Goal: Information Seeking & Learning: Check status

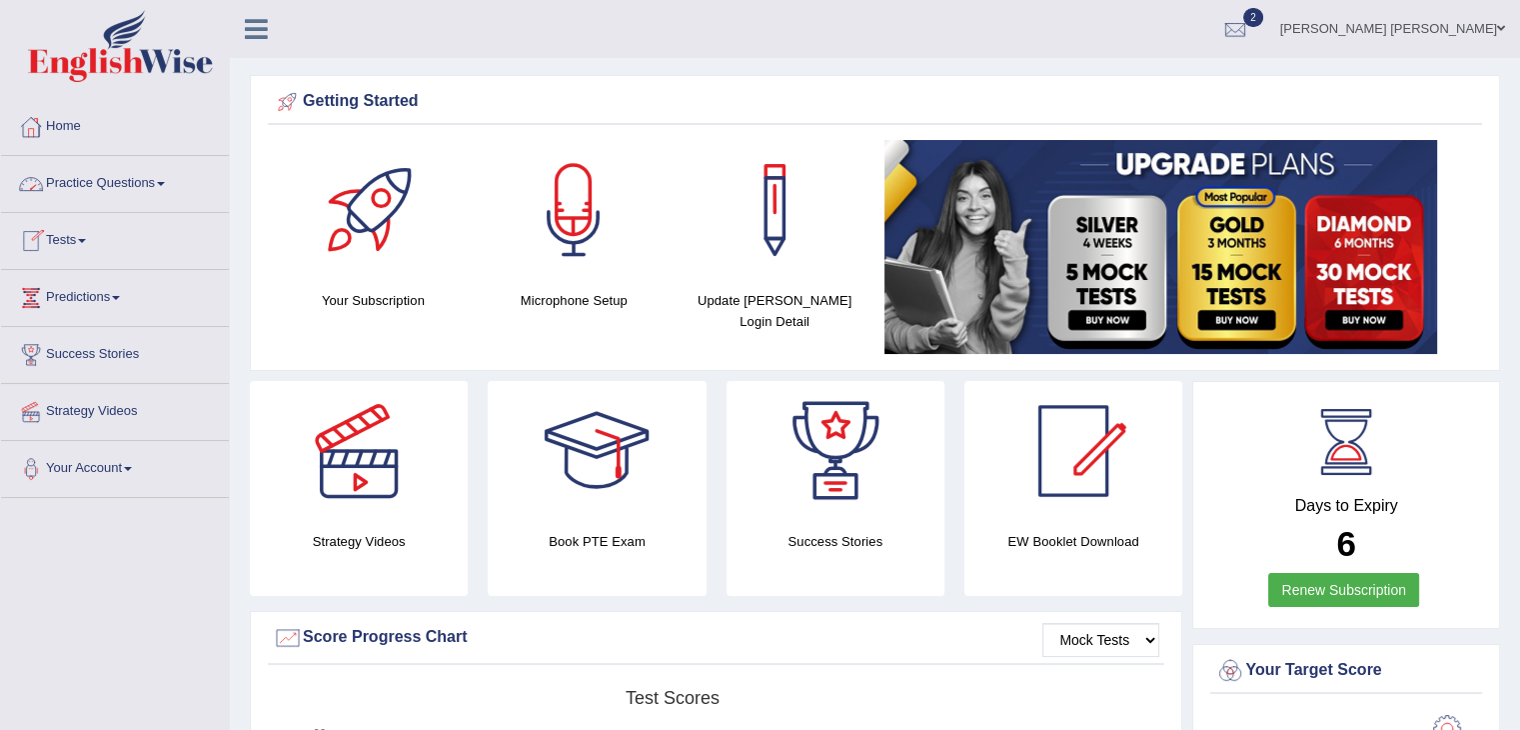
click at [134, 37] on img at bounding box center [120, 46] width 185 height 72
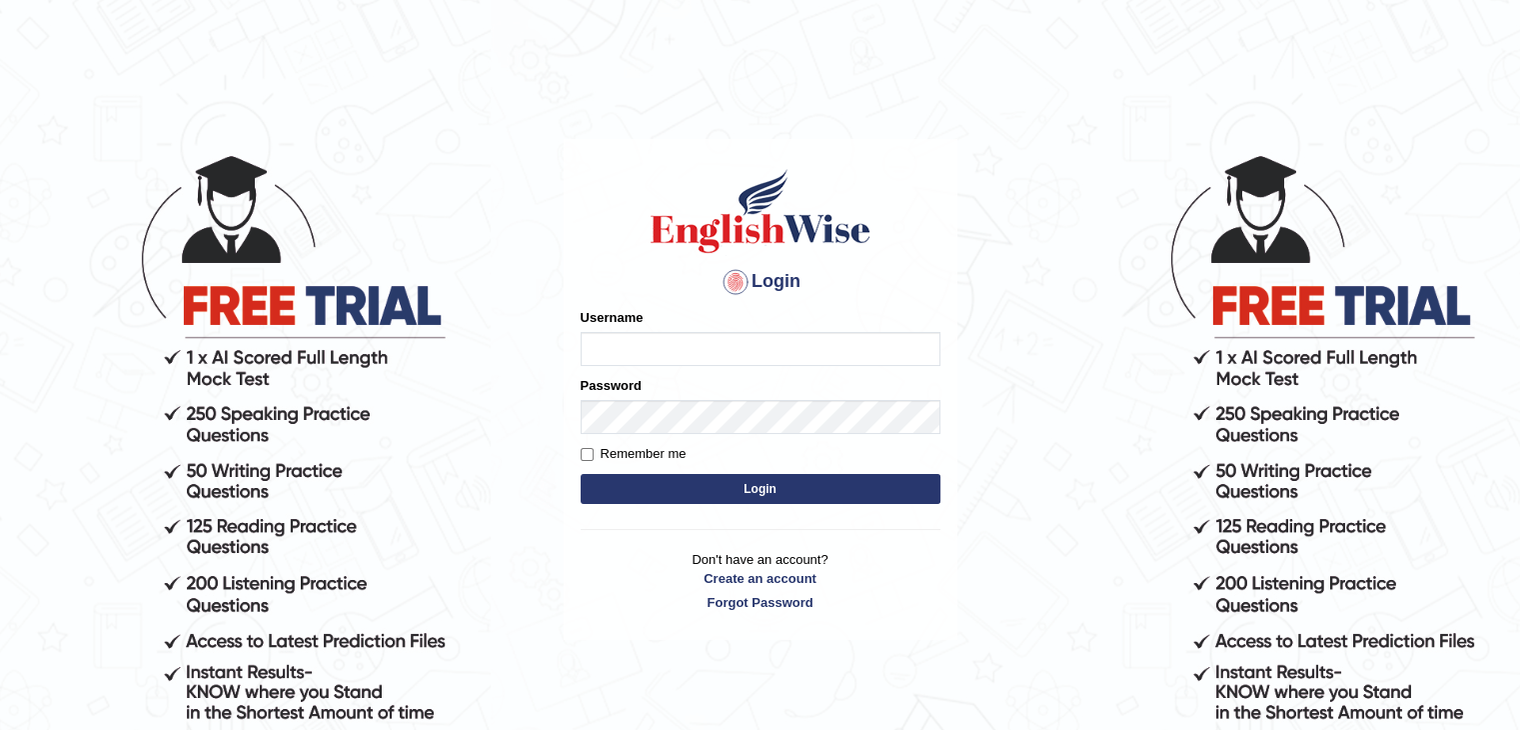
click at [663, 350] on input "Username" at bounding box center [761, 349] width 360 height 34
type input "nipenyogesh"
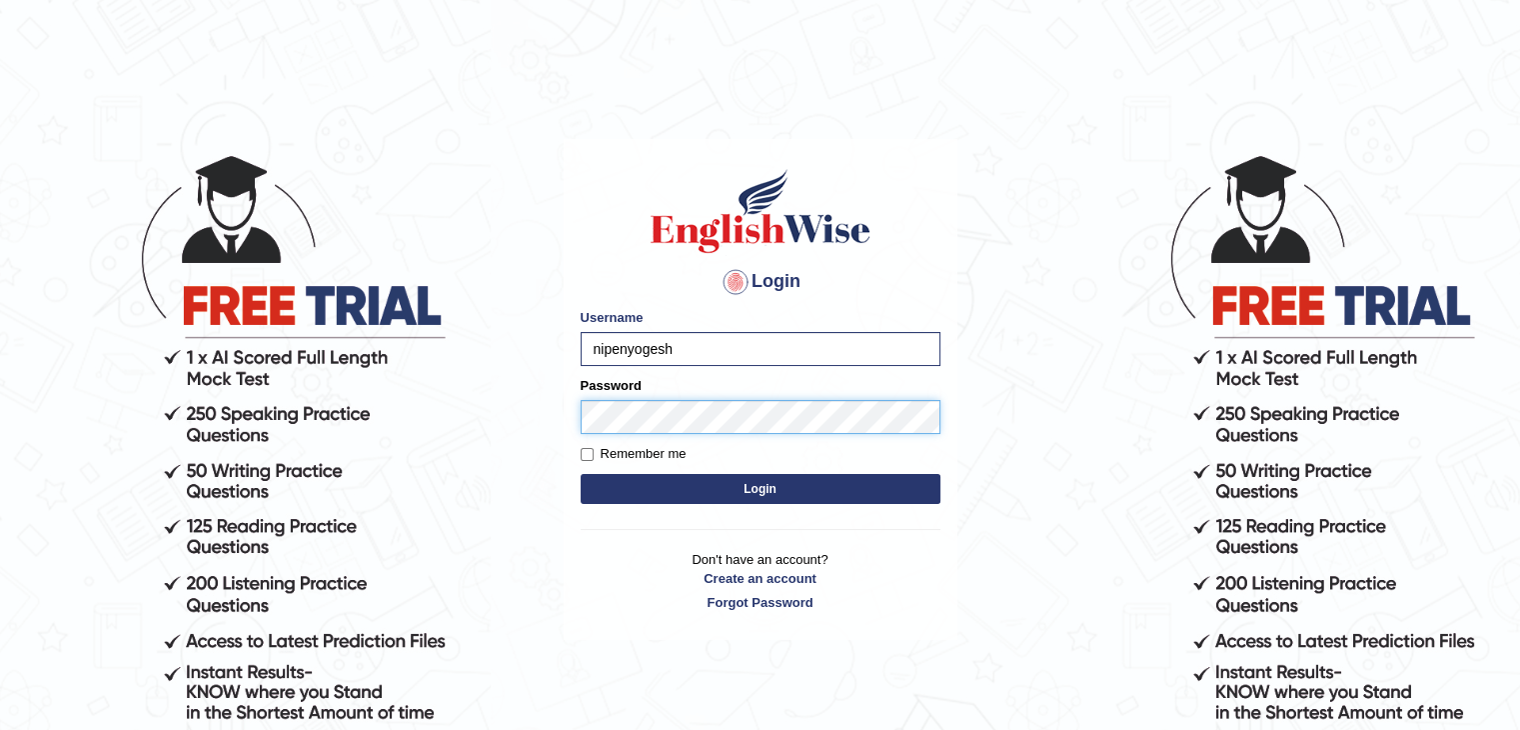
click at [581, 474] on button "Login" at bounding box center [761, 489] width 360 height 30
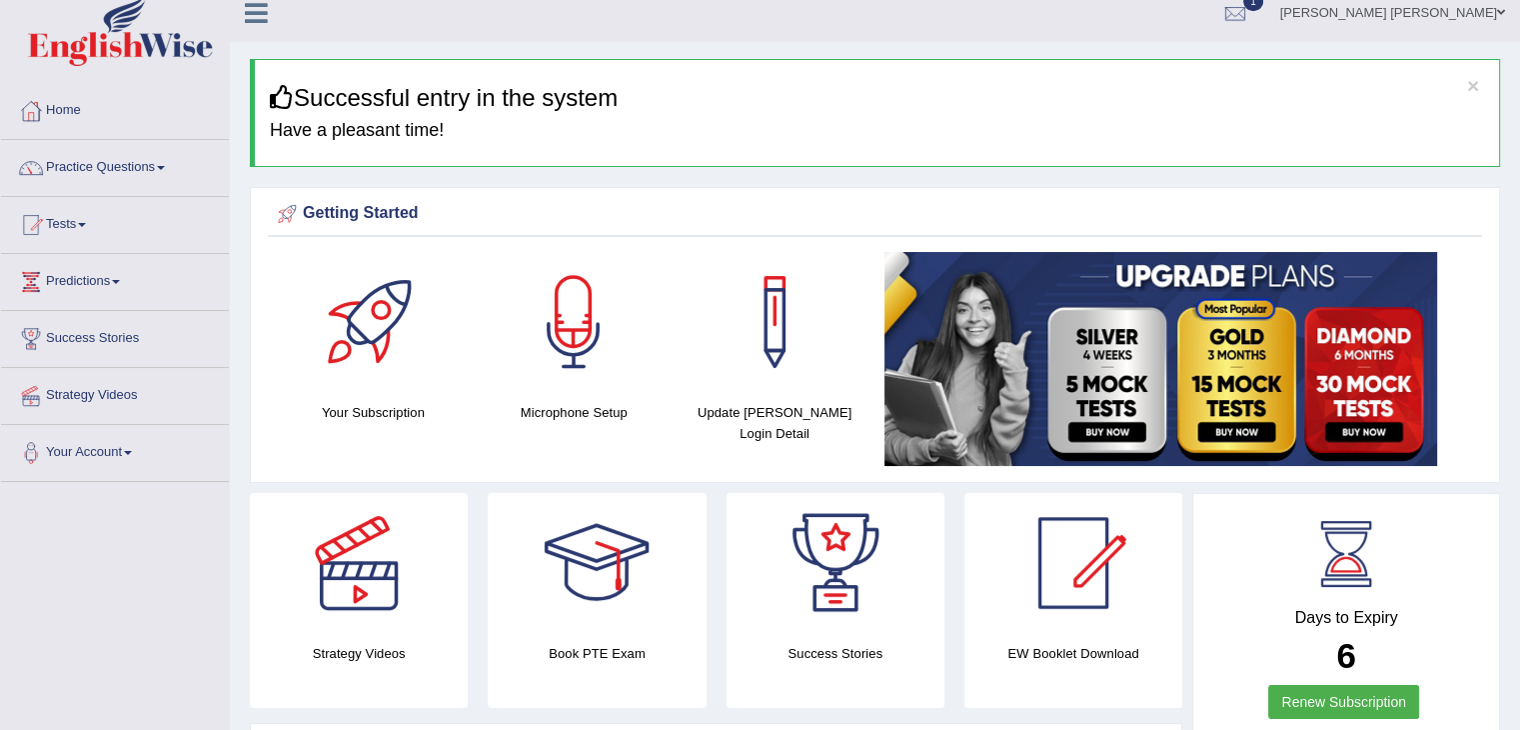
scroll to position [16, 0]
click at [608, 580] on div at bounding box center [597, 563] width 140 height 140
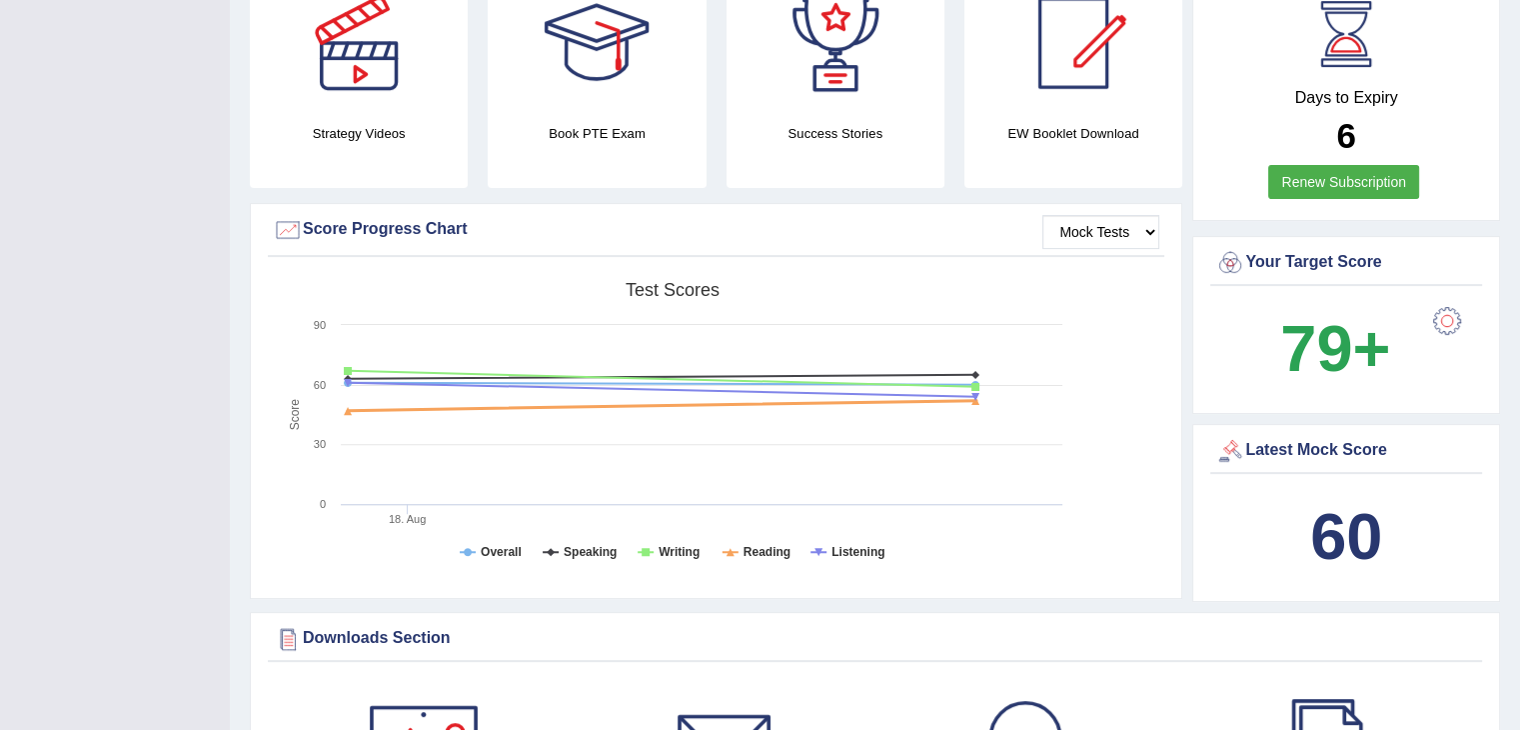
scroll to position [576, 0]
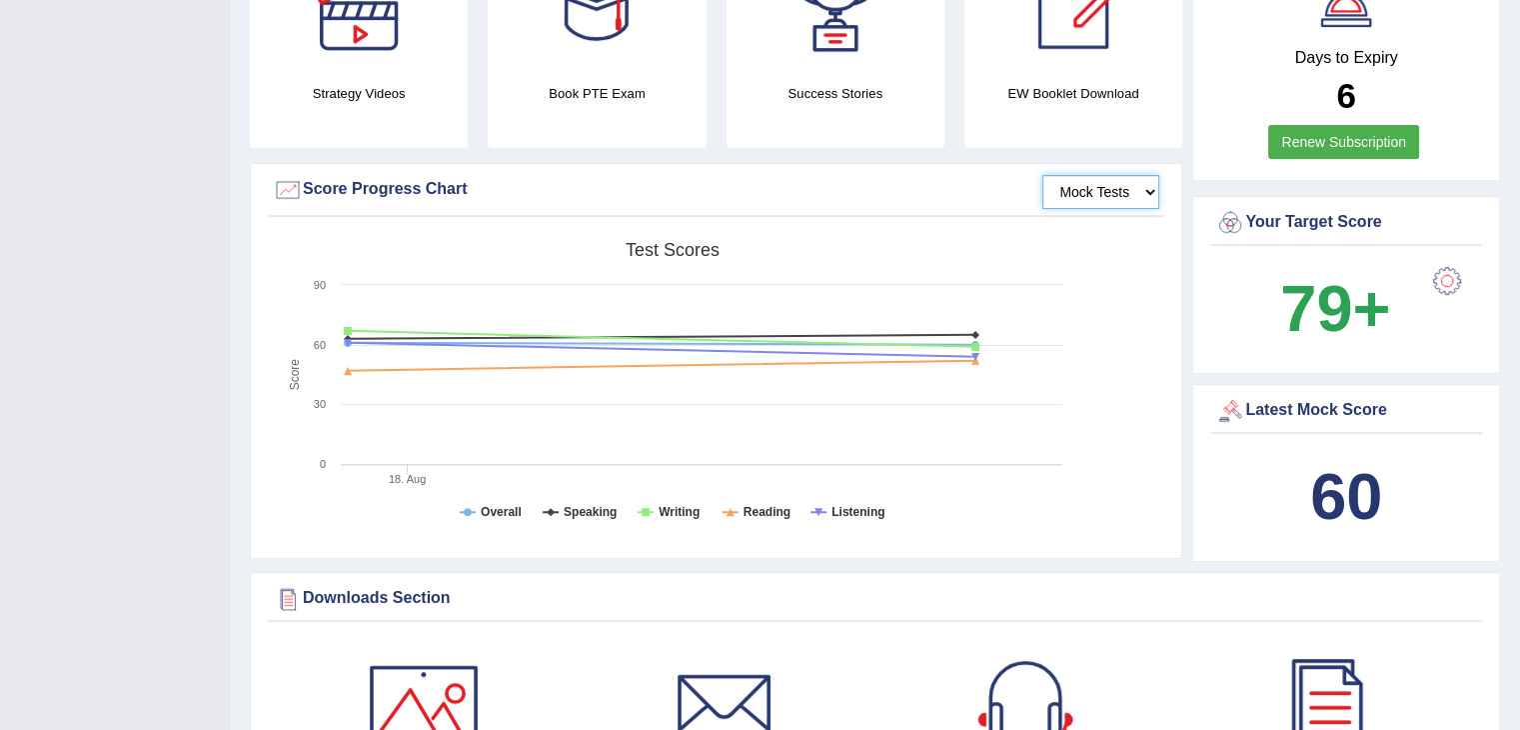
click at [1100, 189] on select "Mock Tests" at bounding box center [1100, 192] width 117 height 34
click at [938, 223] on div "Mock Tests Score Progress Chart Created with Highcharts 7.1.2 Score Test scores…" at bounding box center [716, 361] width 932 height 396
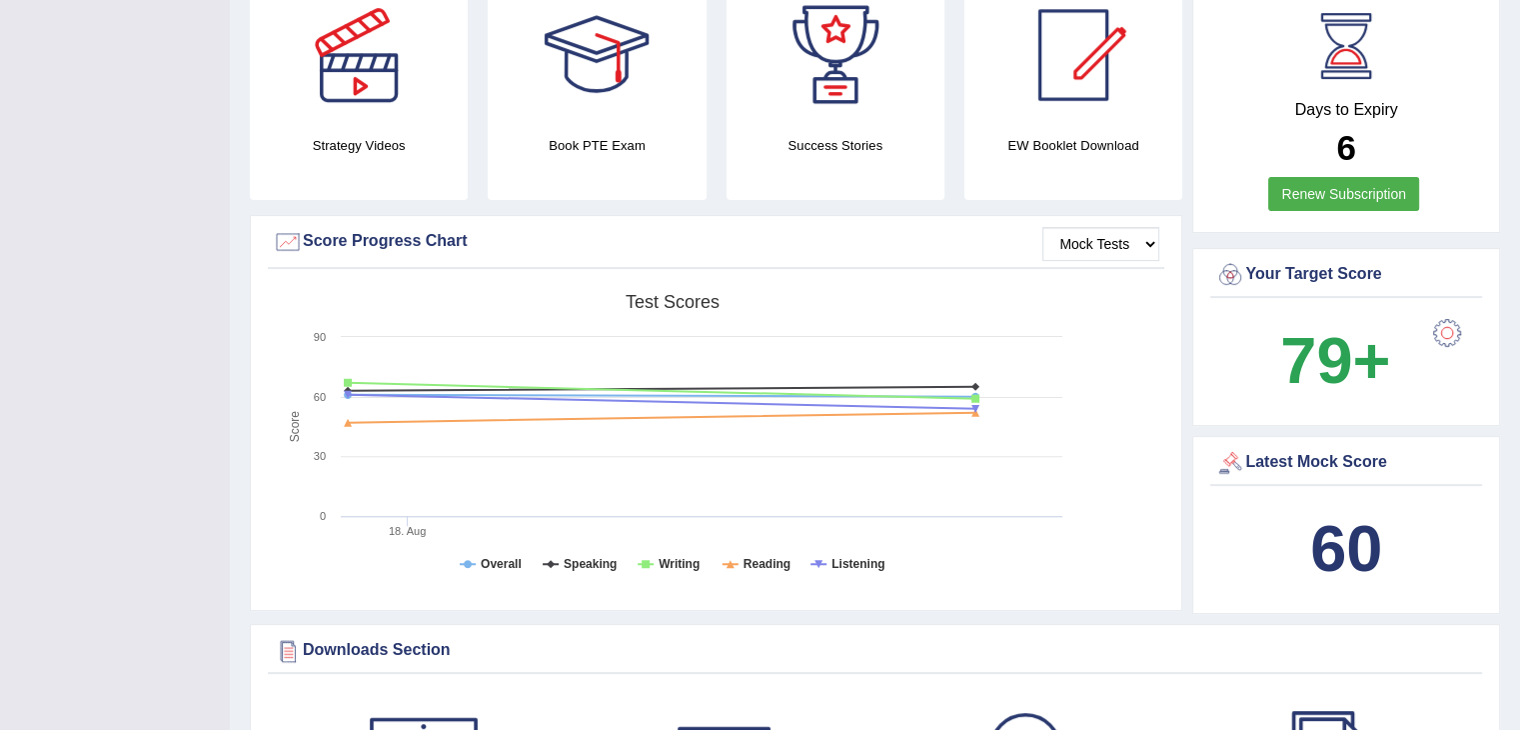
scroll to position [524, 0]
